Goal: Task Accomplishment & Management: Use online tool/utility

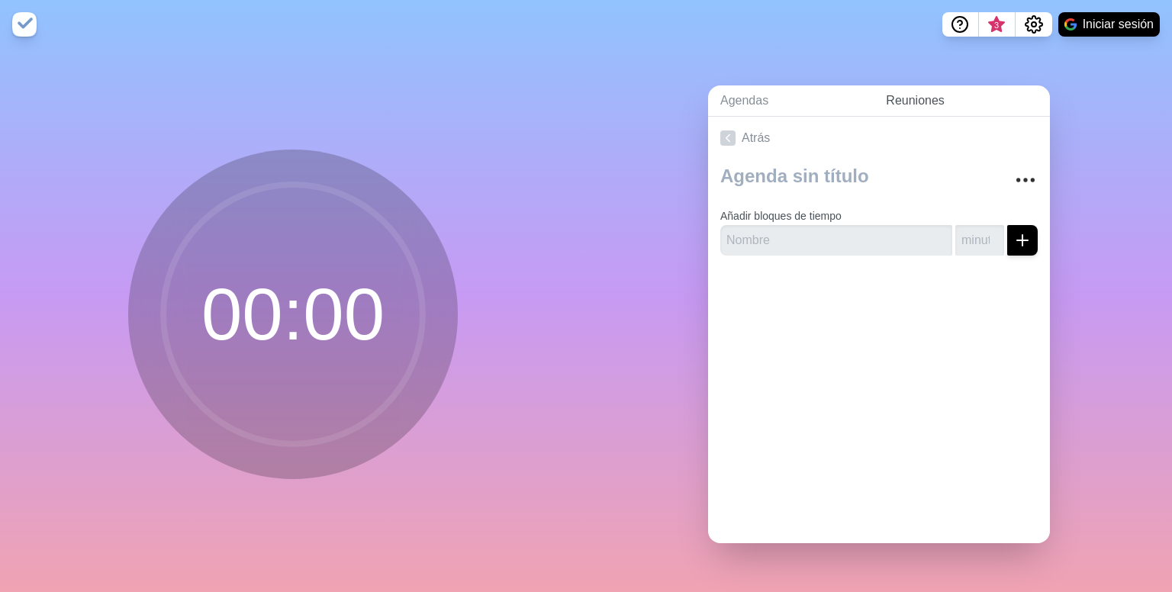
click at [906, 96] on font "Reuniones" at bounding box center [915, 100] width 59 height 13
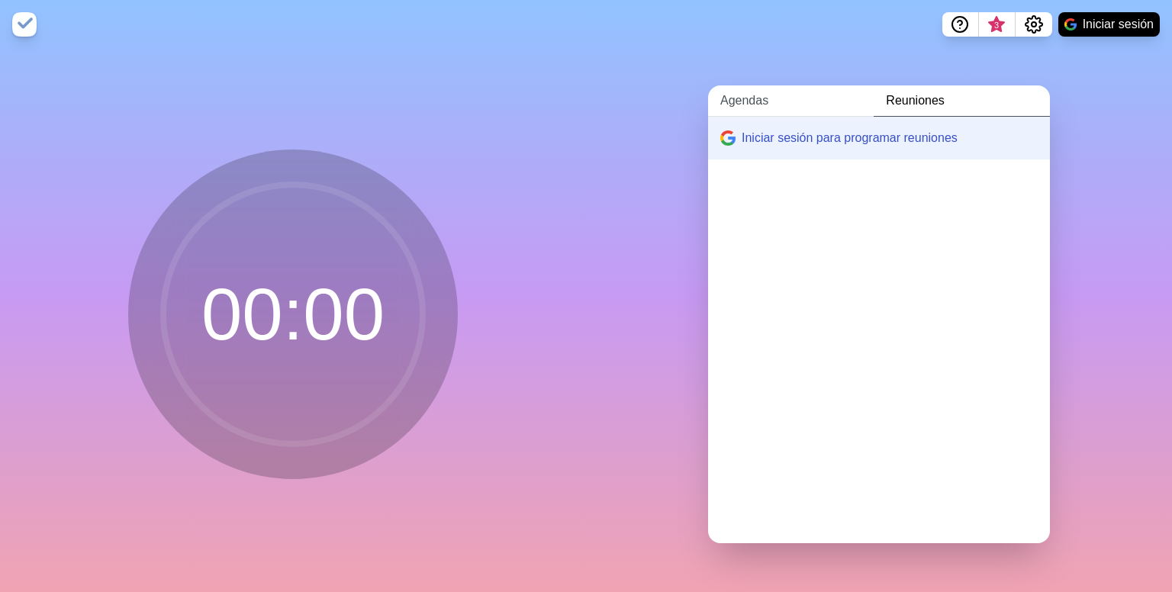
click at [761, 101] on link "Agendas" at bounding box center [791, 100] width 166 height 31
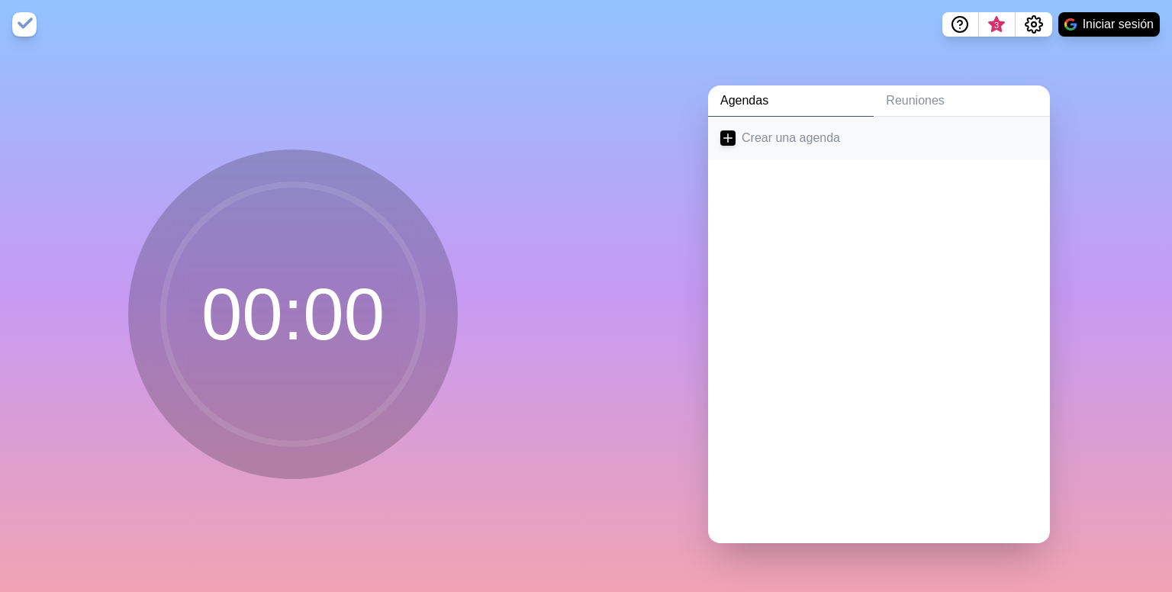
click at [720, 140] on icon at bounding box center [727, 137] width 15 height 15
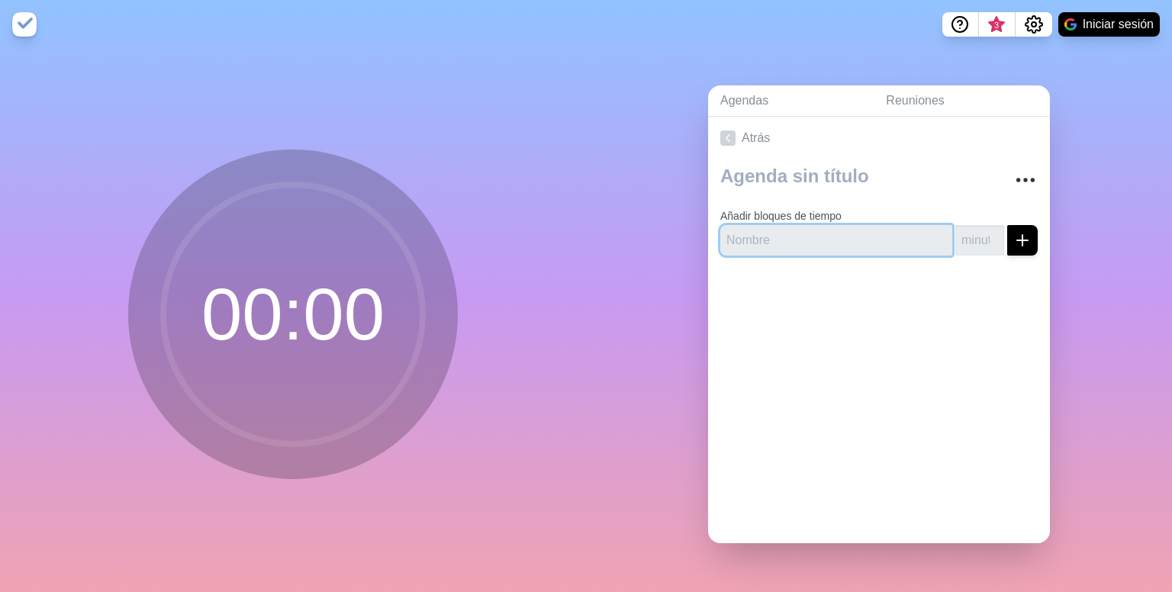
click at [775, 245] on input "text" at bounding box center [836, 240] width 232 height 31
click at [312, 258] on circle at bounding box center [292, 314] width 259 height 259
click at [29, 21] on img at bounding box center [24, 24] width 24 height 24
